Goal: Download file/media

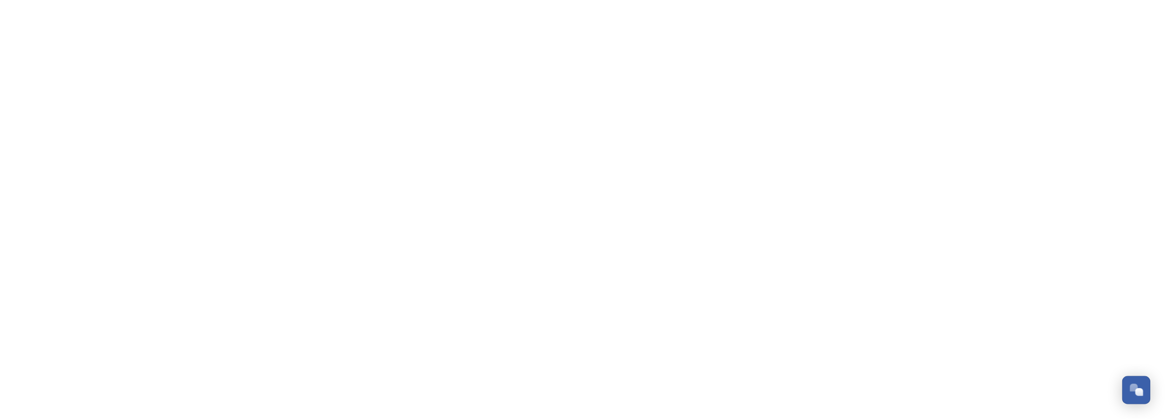
scroll to position [475, 0]
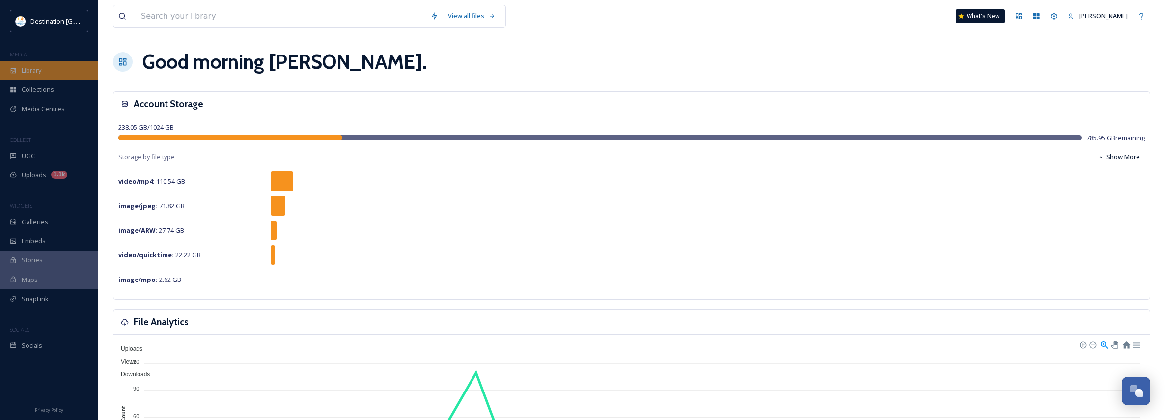
click at [19, 68] on div "Library" at bounding box center [49, 70] width 98 height 19
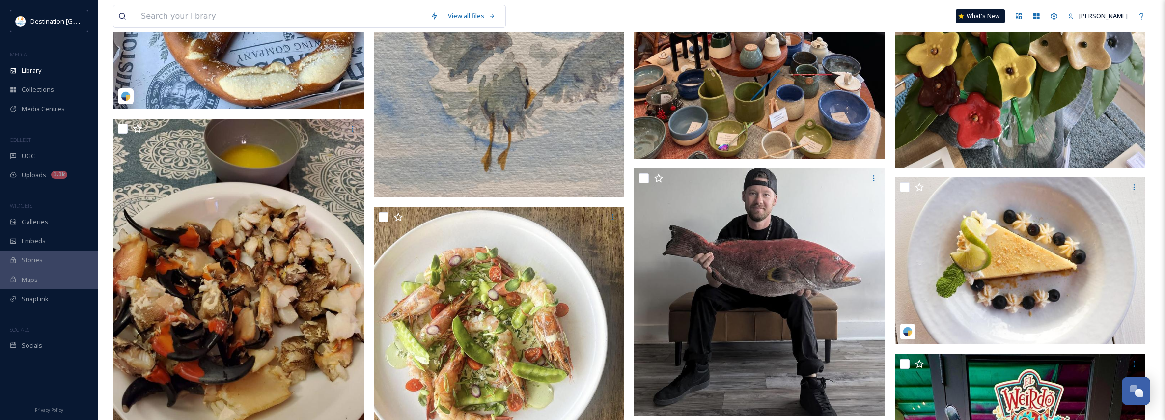
scroll to position [393, 0]
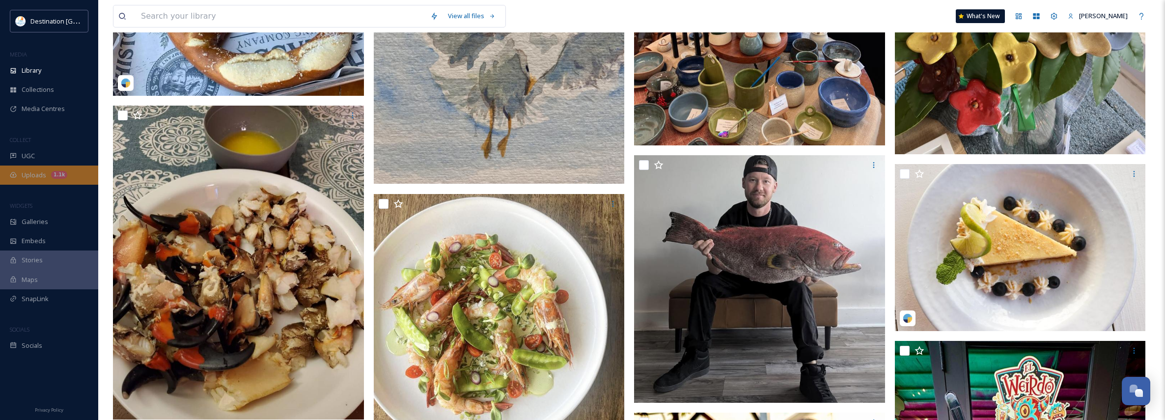
click at [35, 174] on span "Uploads" at bounding box center [34, 174] width 25 height 9
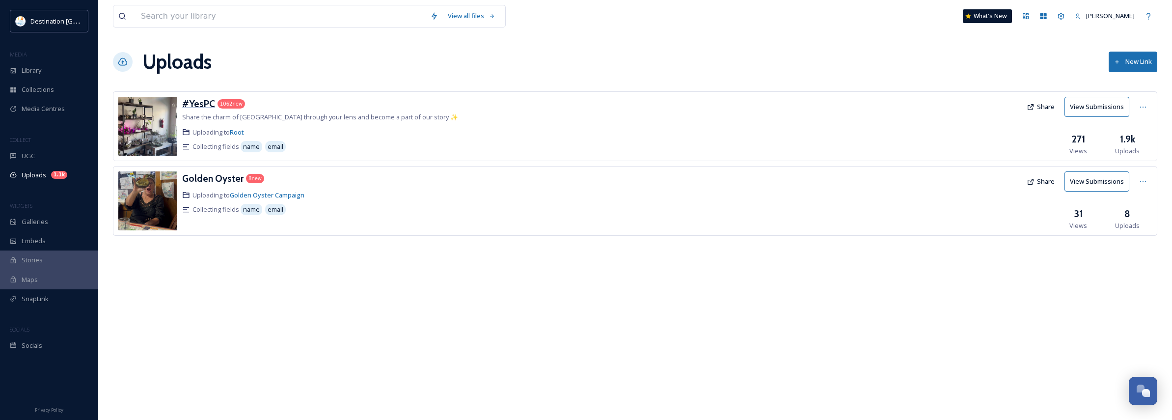
click at [189, 106] on h3 "#YesPC" at bounding box center [198, 104] width 33 height 12
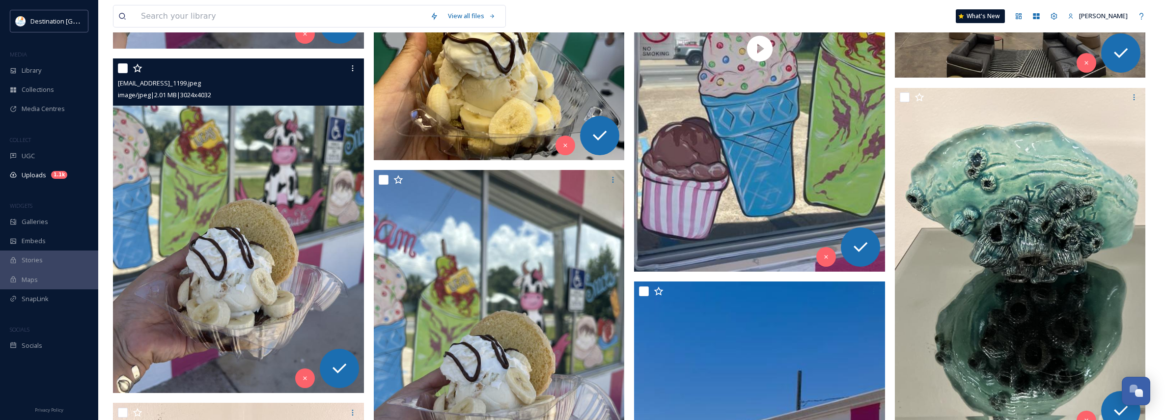
scroll to position [1719, 0]
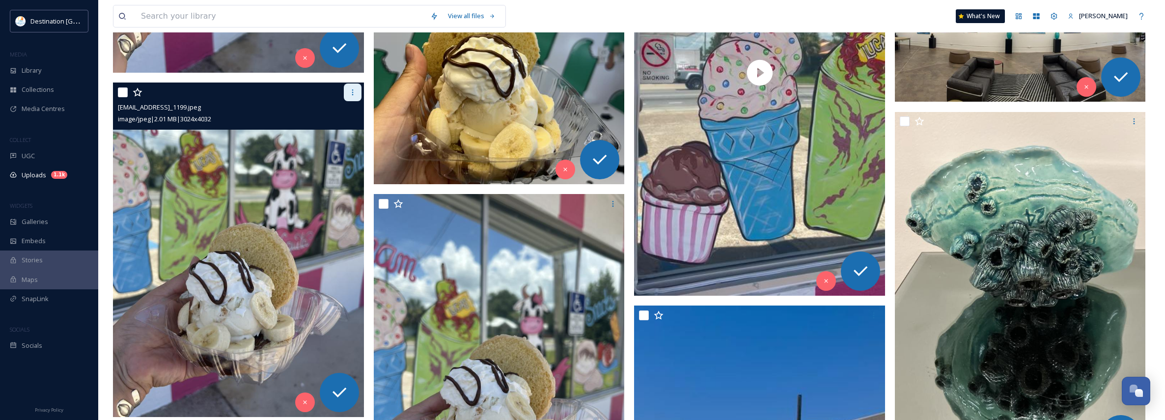
click at [347, 91] on div at bounding box center [353, 92] width 18 height 18
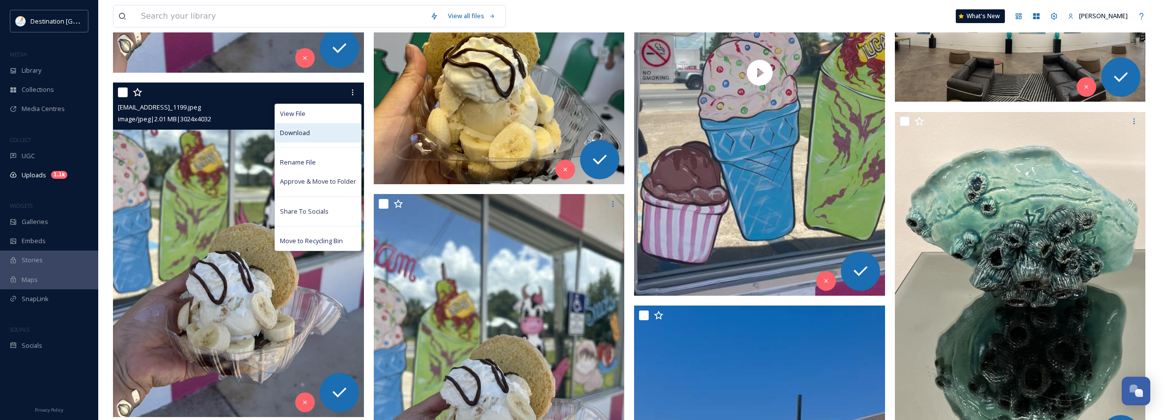
click at [303, 139] on div "Download" at bounding box center [318, 132] width 86 height 19
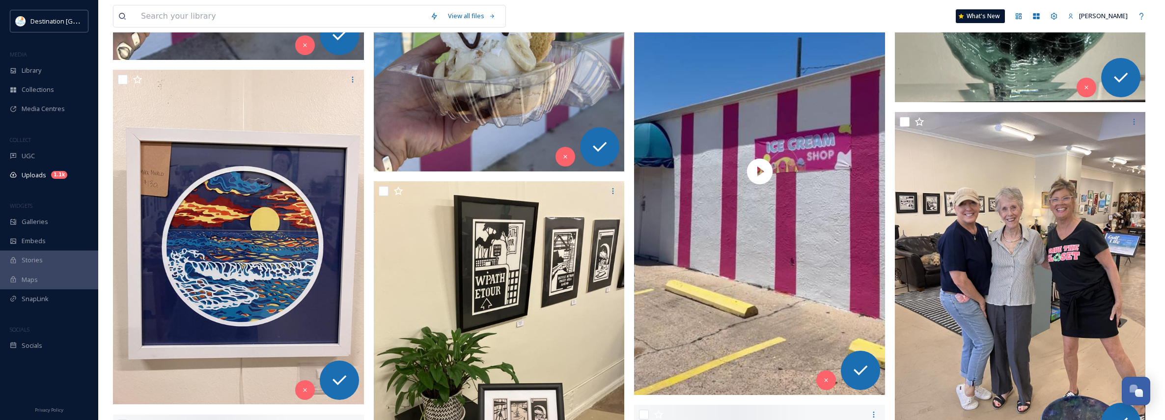
scroll to position [2112, 0]
